Goal: Find specific page/section: Find specific page/section

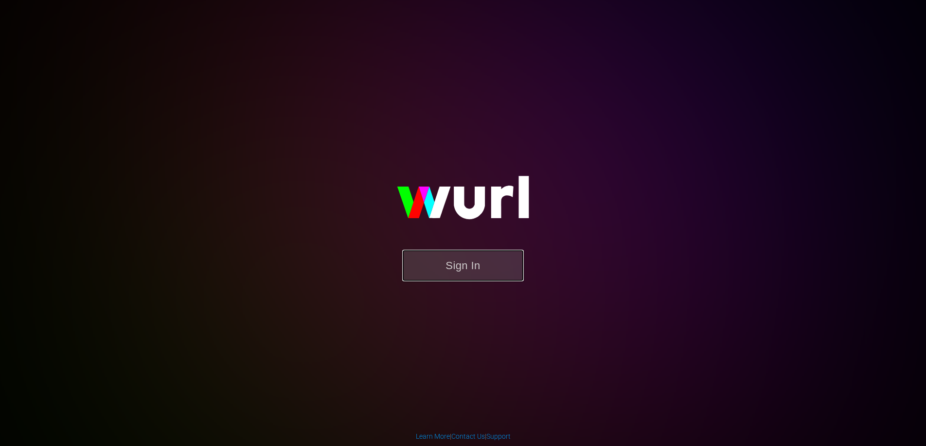
click at [464, 262] on button "Sign In" at bounding box center [463, 266] width 122 height 32
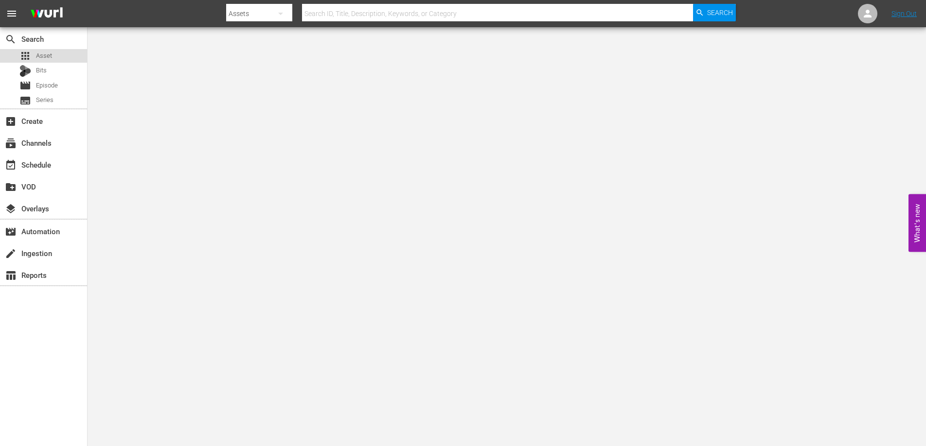
click at [49, 55] on span "Asset" at bounding box center [44, 56] width 16 height 10
